Goal: Find specific page/section: Find specific page/section

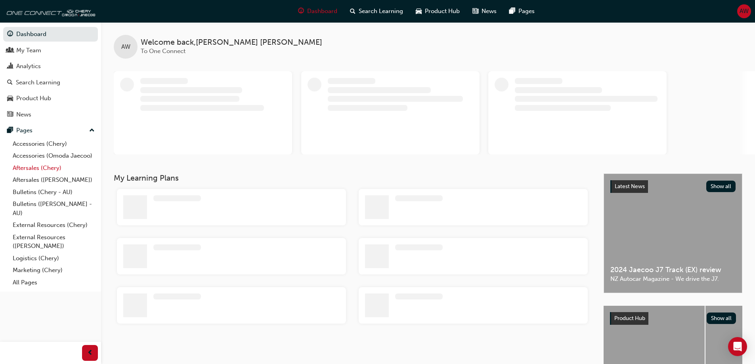
click at [34, 170] on link "Aftersales (Chery)" at bounding box center [54, 168] width 88 height 12
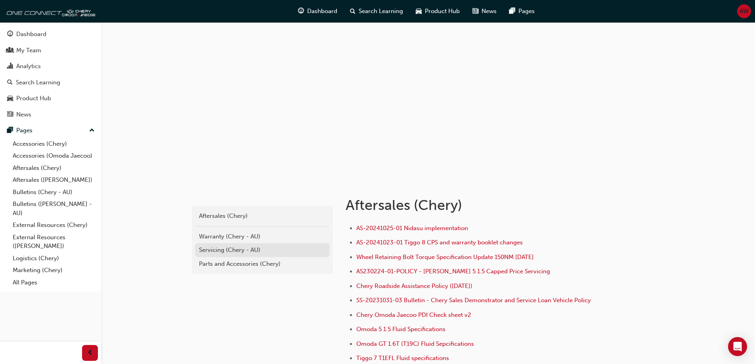
click at [215, 249] on div "Servicing (Chery - AU)" at bounding box center [262, 250] width 127 height 9
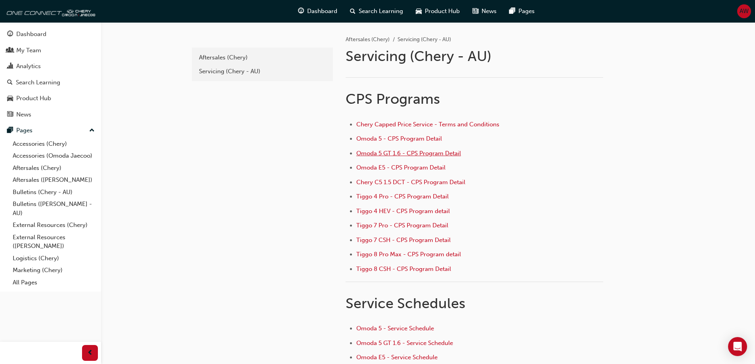
click at [397, 153] on span "Omoda 5 GT 1.6 - CPS Program Detail" at bounding box center [408, 153] width 105 height 7
